Goal: Task Accomplishment & Management: Manage account settings

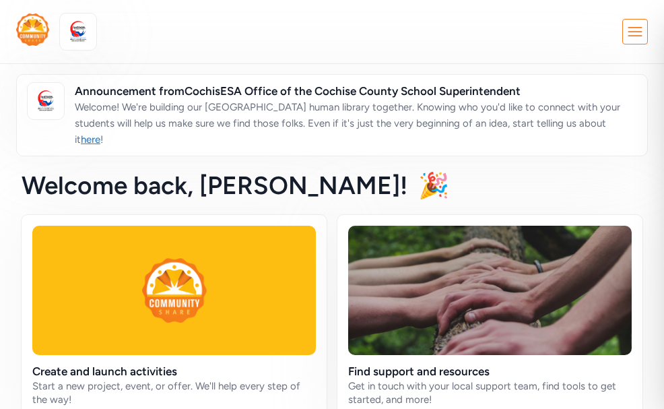
click at [626, 32] on icon at bounding box center [635, 32] width 24 height 24
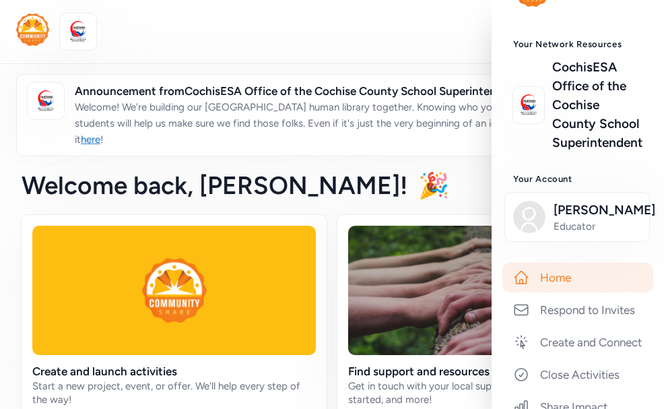
scroll to position [37, 0]
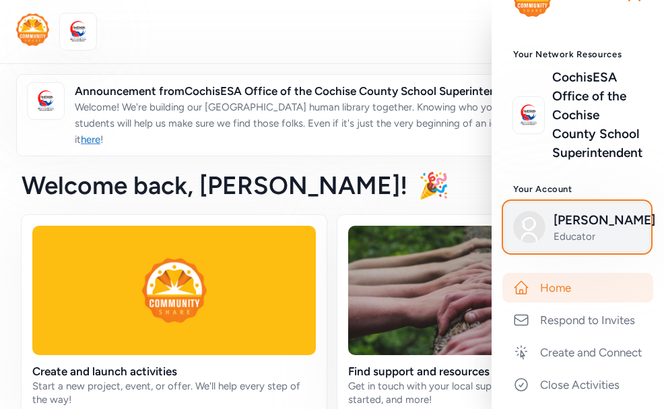
click at [587, 220] on span "[PERSON_NAME]" at bounding box center [597, 220] width 88 height 19
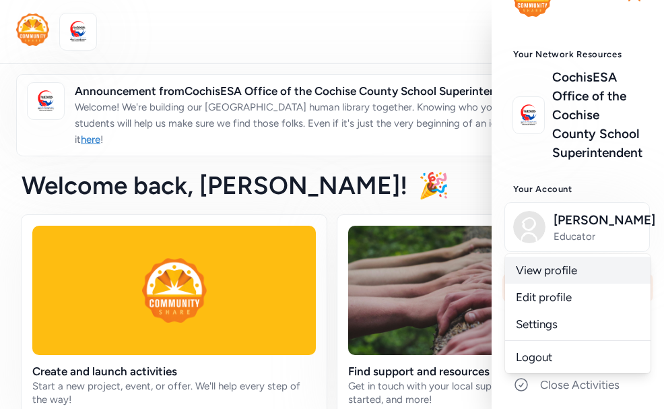
click at [569, 273] on link "View profile" at bounding box center [577, 269] width 145 height 27
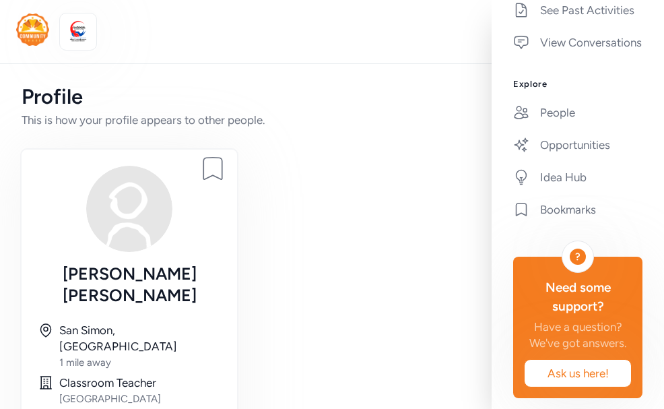
scroll to position [91, 0]
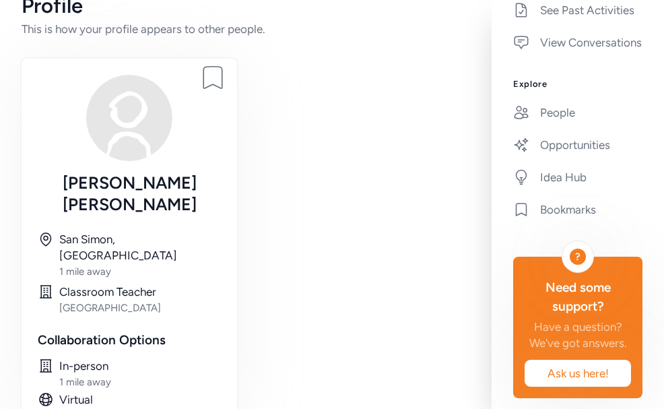
click at [77, 301] on div "[GEOGRAPHIC_DATA]" at bounding box center [140, 307] width 162 height 13
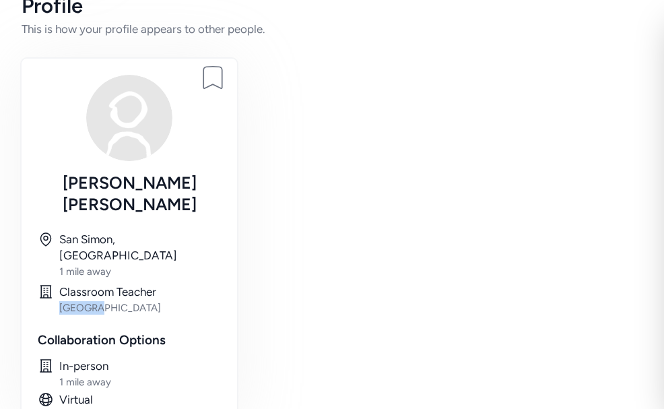
click at [77, 301] on div "[GEOGRAPHIC_DATA]" at bounding box center [140, 307] width 162 height 13
click at [87, 231] on div "San Simon, [GEOGRAPHIC_DATA]" at bounding box center [140, 247] width 162 height 32
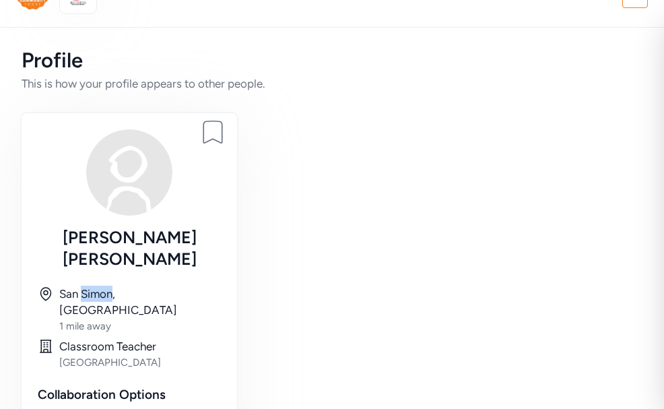
scroll to position [0, 0]
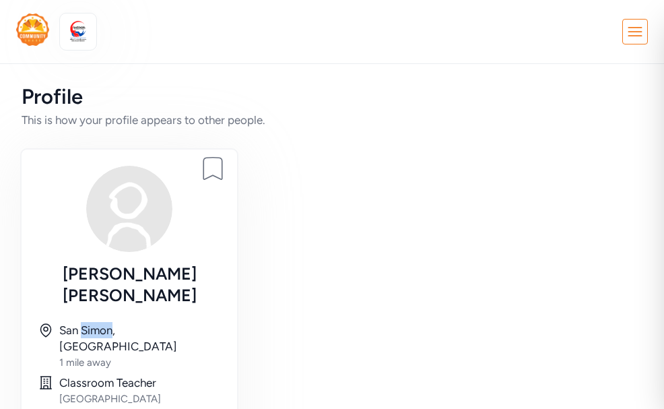
click at [623, 32] on icon at bounding box center [635, 32] width 24 height 24
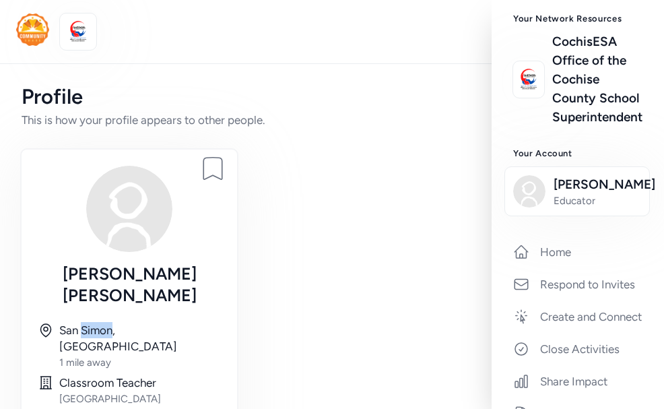
scroll to position [69, 0]
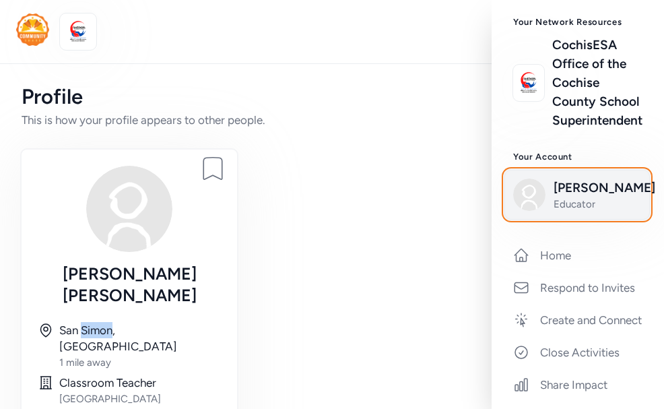
click at [572, 196] on span "[PERSON_NAME]" at bounding box center [597, 187] width 88 height 19
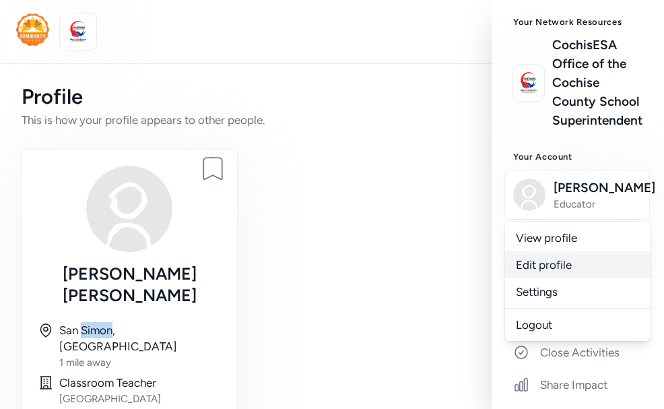
click at [559, 260] on link "Edit profile" at bounding box center [577, 264] width 145 height 27
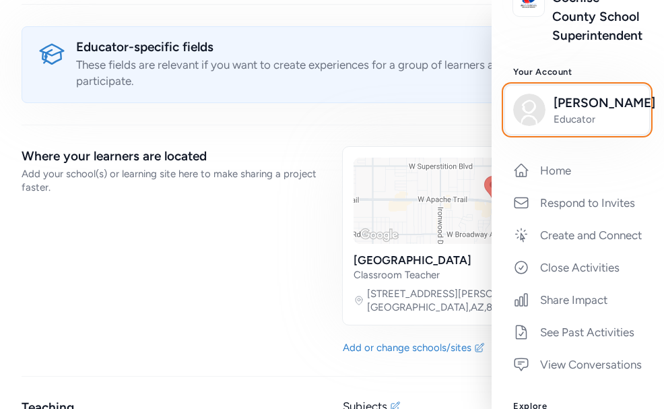
scroll to position [1350, 0]
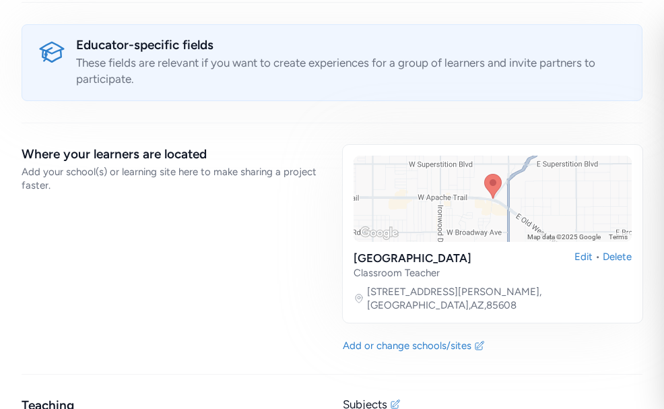
click at [441, 40] on div "Educator-specific fields" at bounding box center [350, 45] width 549 height 19
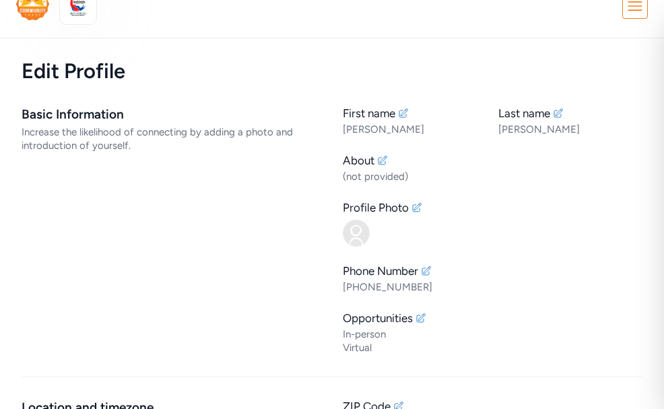
scroll to position [0, 0]
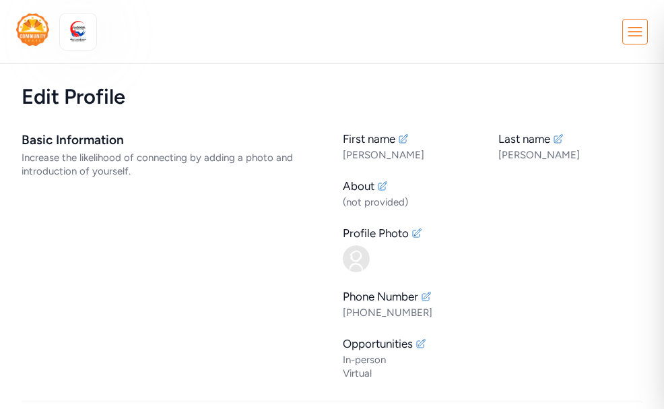
click at [623, 34] on icon at bounding box center [635, 32] width 24 height 24
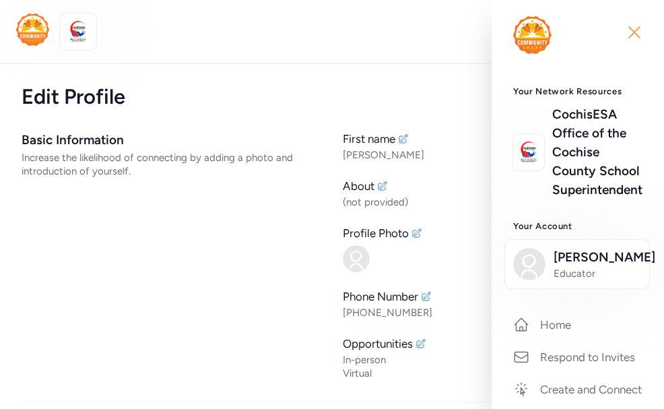
click at [628, 32] on icon "button" at bounding box center [634, 33] width 22 height 22
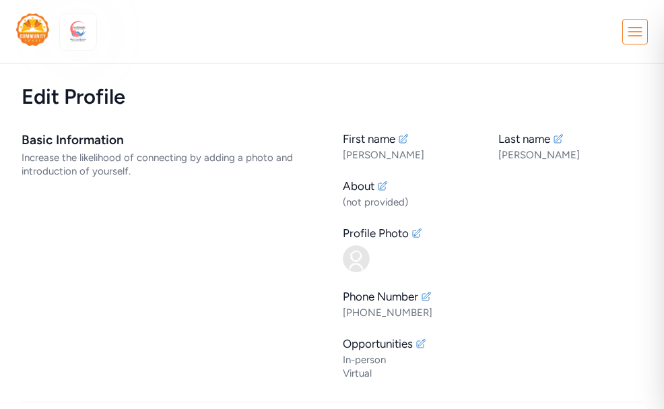
click at [81, 36] on img at bounding box center [78, 32] width 30 height 30
click at [34, 33] on img at bounding box center [32, 29] width 33 height 32
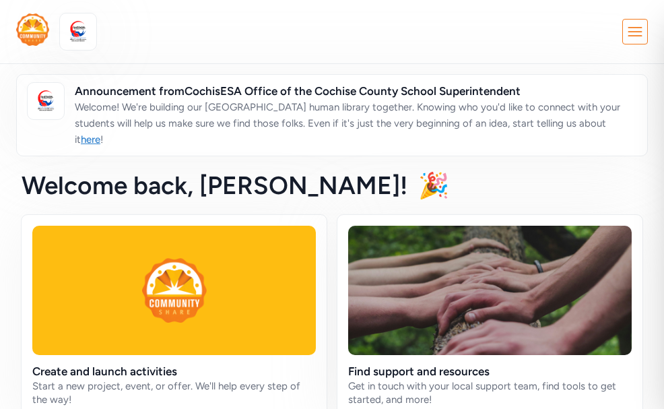
click at [623, 25] on icon at bounding box center [635, 32] width 24 height 24
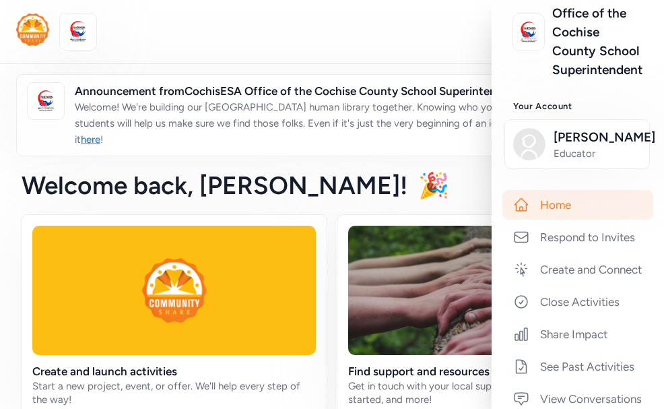
scroll to position [112, 0]
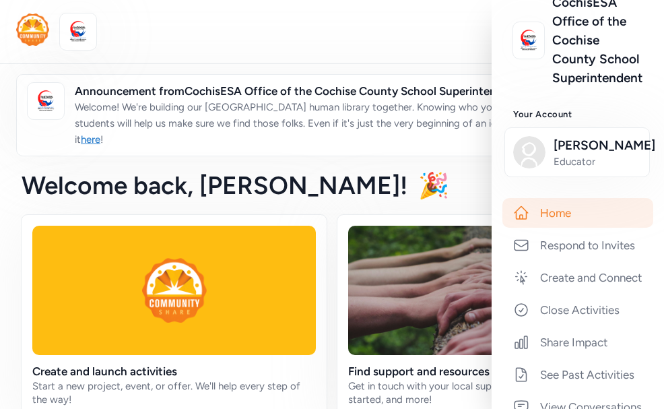
click at [557, 213] on link "Home" at bounding box center [577, 213] width 151 height 30
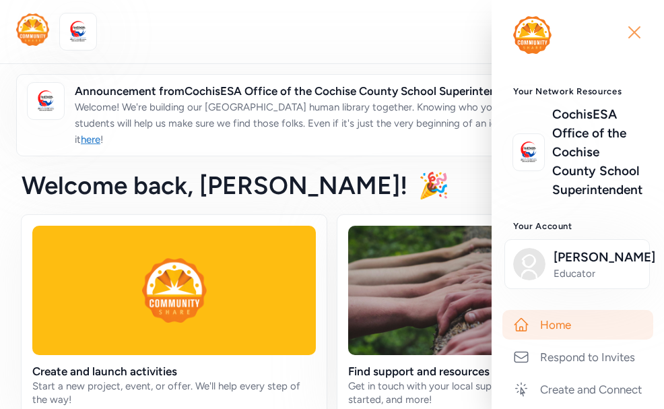
click at [623, 37] on icon "button" at bounding box center [634, 33] width 22 height 22
